Goal: Navigation & Orientation: Find specific page/section

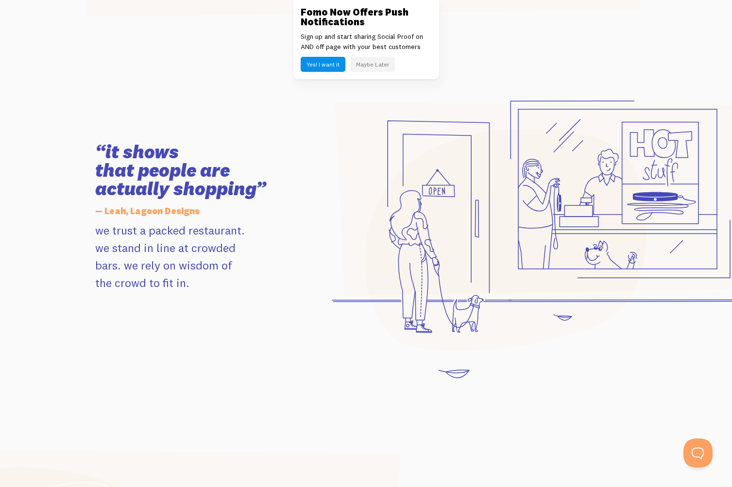
scroll to position [922, 0]
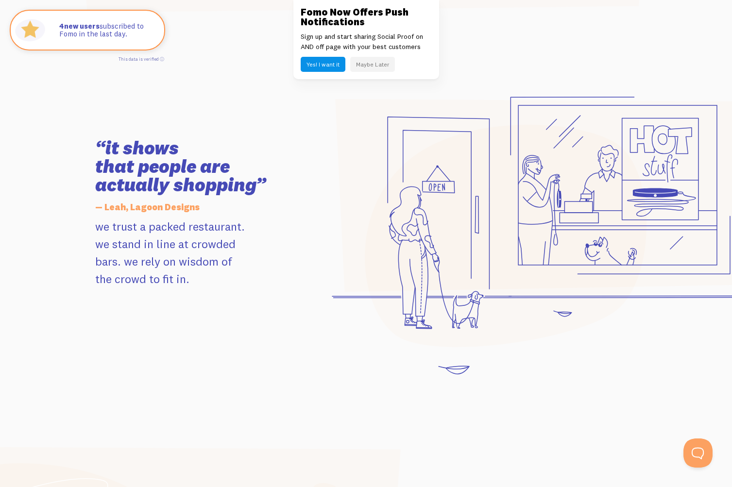
click at [365, 63] on button "Maybe Later" at bounding box center [372, 64] width 45 height 15
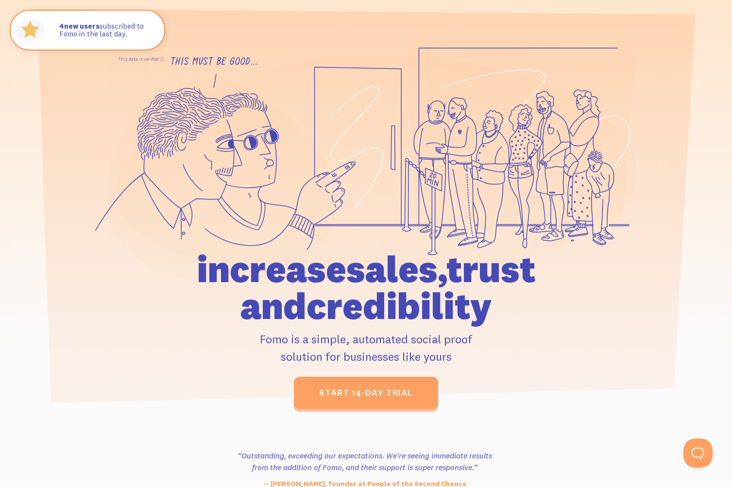
scroll to position [0, 0]
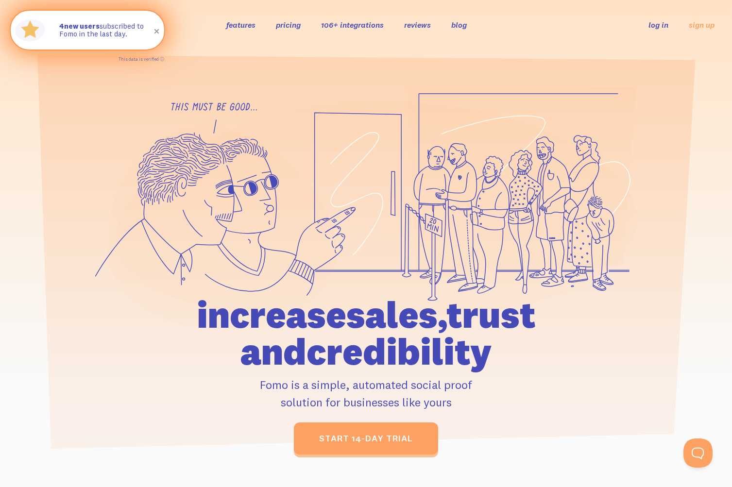
click at [158, 32] on span at bounding box center [157, 31] width 17 height 17
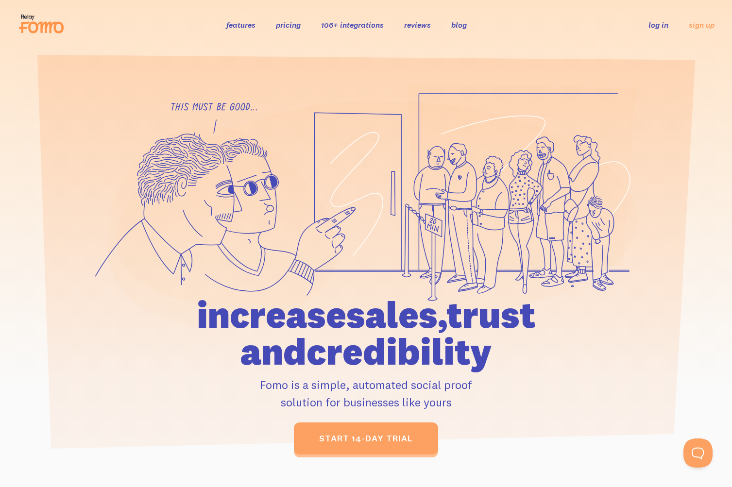
click at [241, 29] on link "features" at bounding box center [240, 25] width 29 height 10
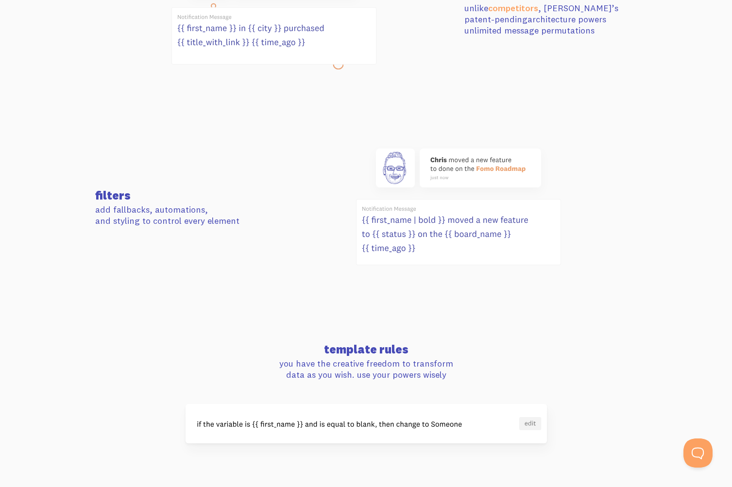
scroll to position [491, 0]
click at [251, 287] on section "filters add fallbacks, automations, and styling to control every element" at bounding box center [366, 209] width 732 height 201
